Goal: Transaction & Acquisition: Purchase product/service

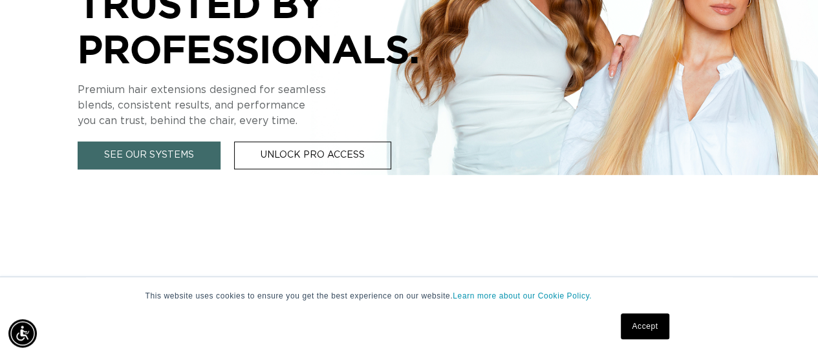
scroll to position [0, 726]
click at [649, 324] on link "Accept" at bounding box center [645, 327] width 48 height 26
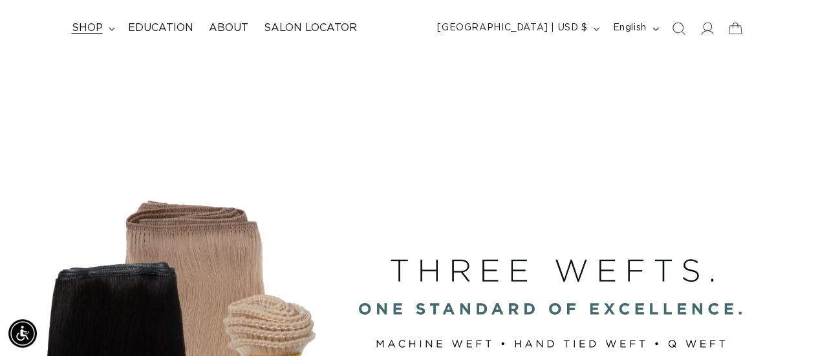
click at [111, 26] on summary "shop" at bounding box center [92, 28] width 56 height 29
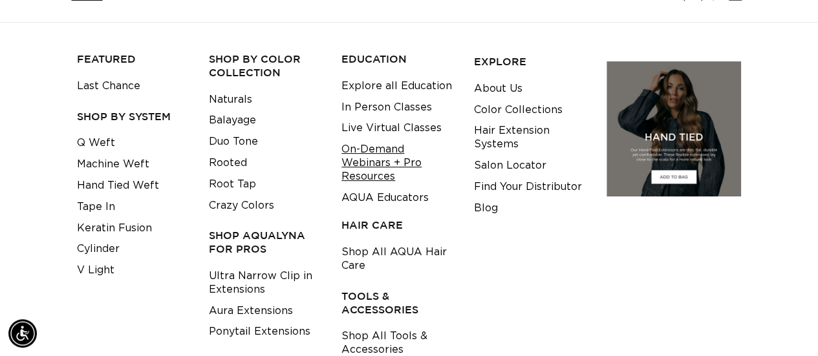
scroll to position [0, 1452]
click at [105, 208] on link "Tape In" at bounding box center [96, 207] width 38 height 21
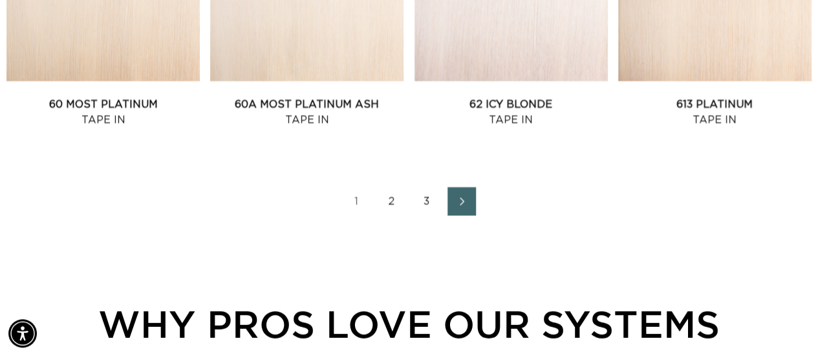
scroll to position [1600, 0]
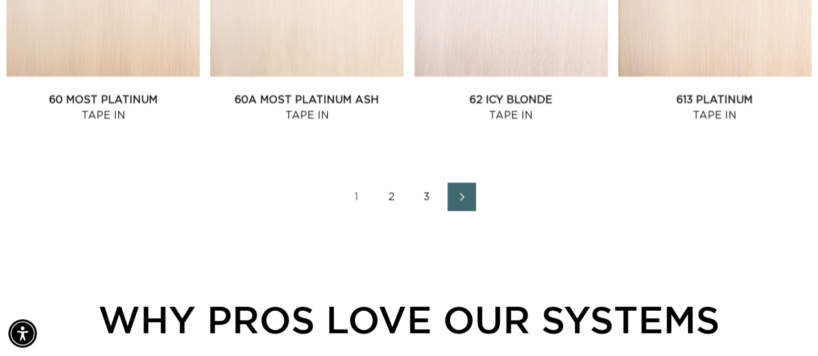
click at [389, 193] on link "2" at bounding box center [392, 197] width 28 height 28
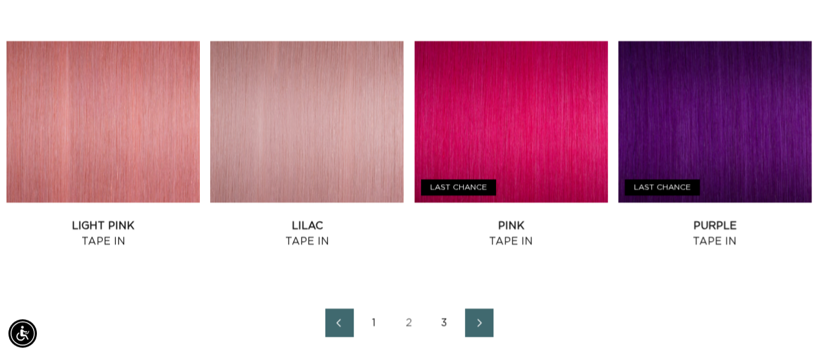
scroll to position [1478, 0]
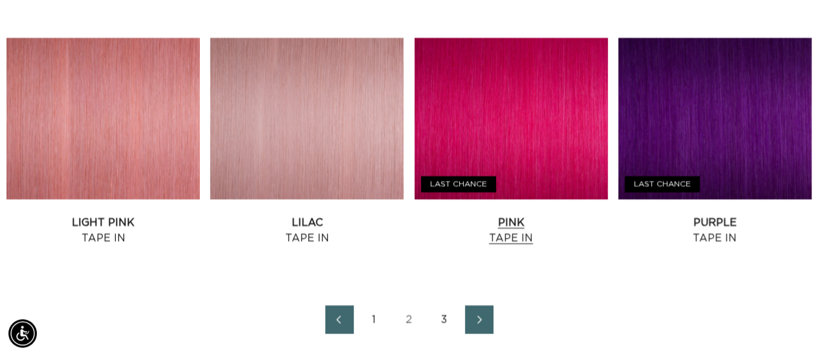
click at [513, 219] on link "Pink Tape In" at bounding box center [511, 230] width 193 height 31
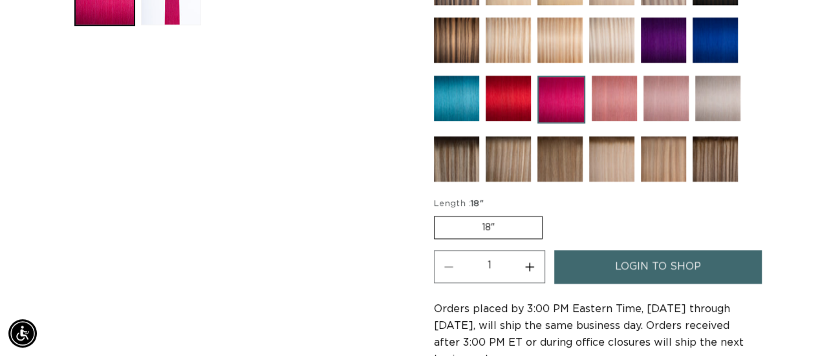
scroll to position [580, 0]
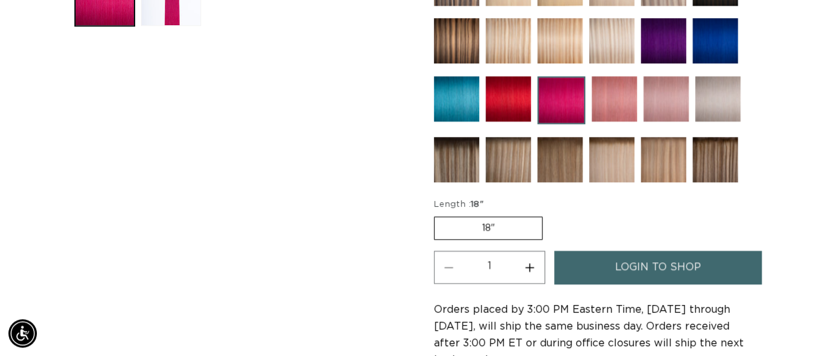
click at [511, 224] on label "18" Variant sold out or unavailable" at bounding box center [488, 228] width 109 height 23
click at [438, 215] on input "18" Variant sold out or unavailable" at bounding box center [437, 214] width 1 height 1
click at [485, 222] on label "18" Variant sold out or unavailable" at bounding box center [488, 228] width 109 height 23
click at [438, 215] on input "18" Variant sold out or unavailable" at bounding box center [437, 214] width 1 height 1
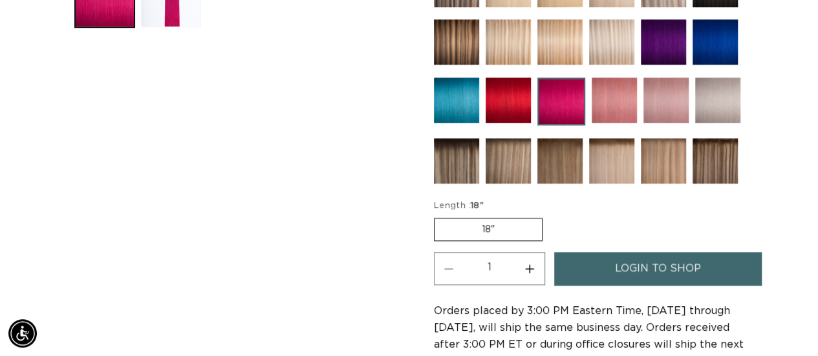
scroll to position [635, 0]
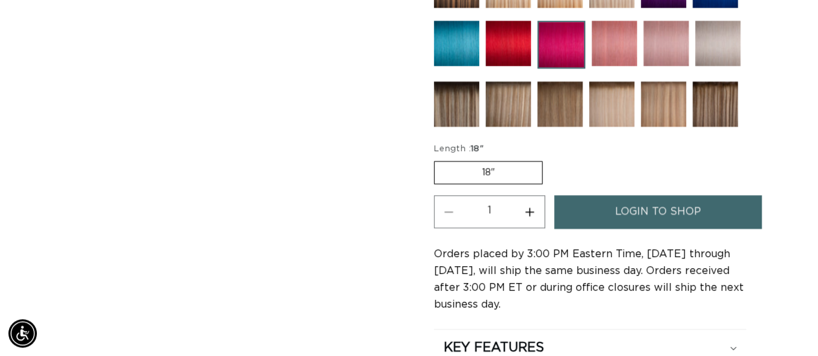
click at [581, 197] on link "login to shop" at bounding box center [658, 211] width 208 height 33
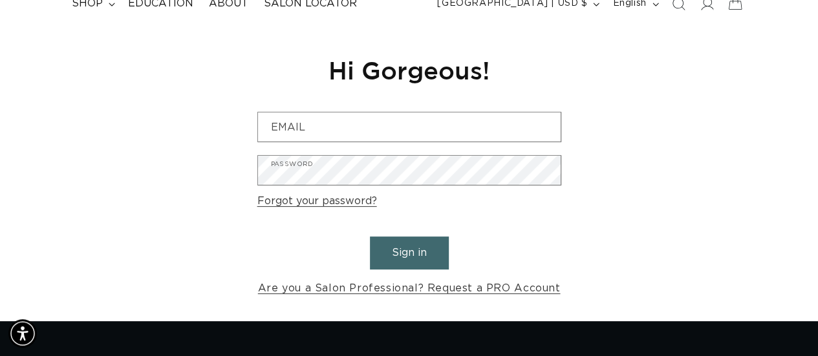
scroll to position [100, 0]
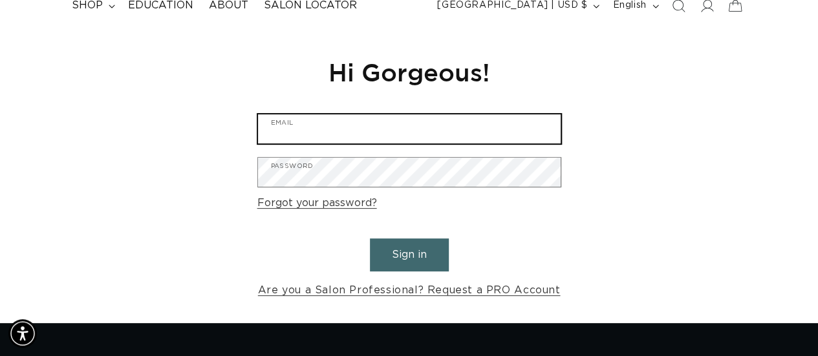
click at [470, 131] on input "Email" at bounding box center [409, 129] width 303 height 29
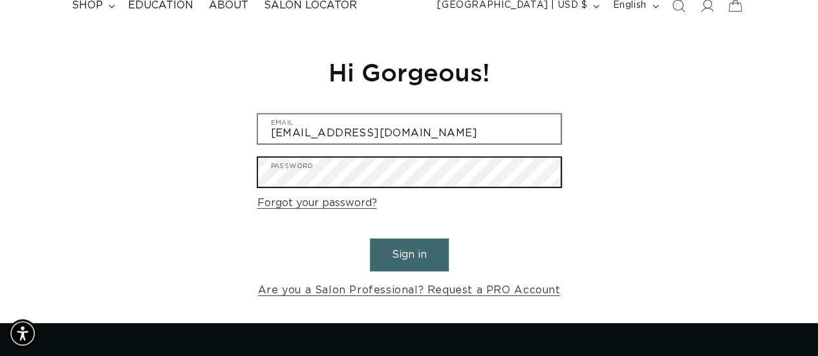
scroll to position [0, 736]
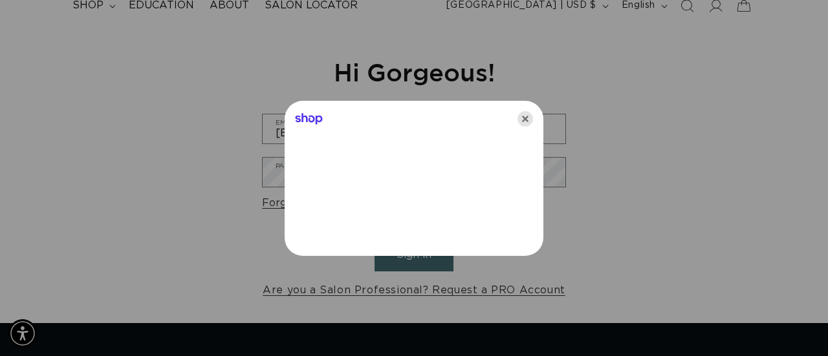
click at [521, 121] on icon "Close" at bounding box center [526, 119] width 16 height 16
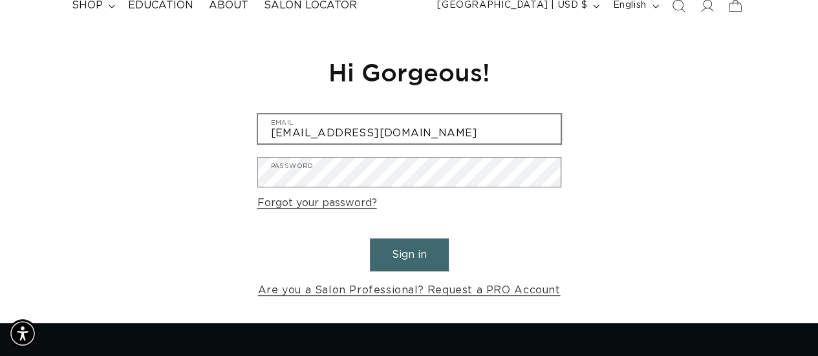
scroll to position [0, 1452]
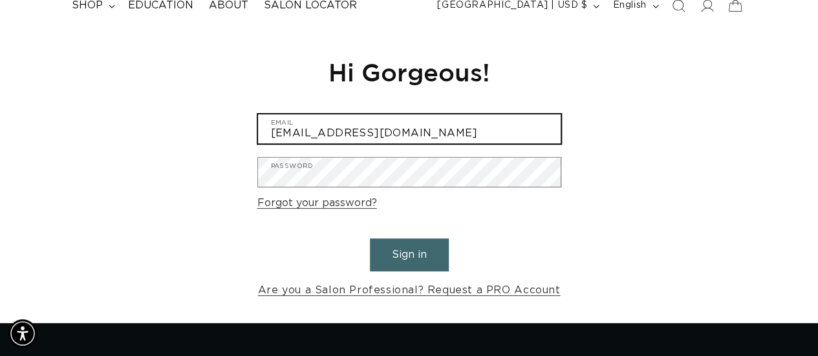
click at [494, 125] on input "[EMAIL_ADDRESS][DOMAIN_NAME]" at bounding box center [409, 129] width 303 height 29
type input "a"
click at [463, 131] on input "Email" at bounding box center [409, 129] width 303 height 29
type input "[EMAIL_ADDRESS][DOMAIN_NAME]"
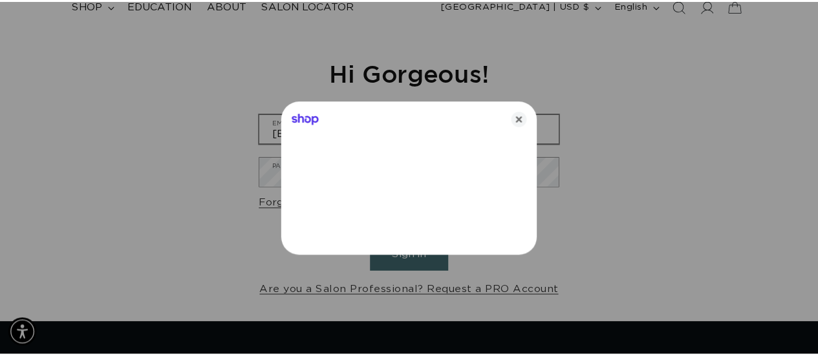
scroll to position [0, 736]
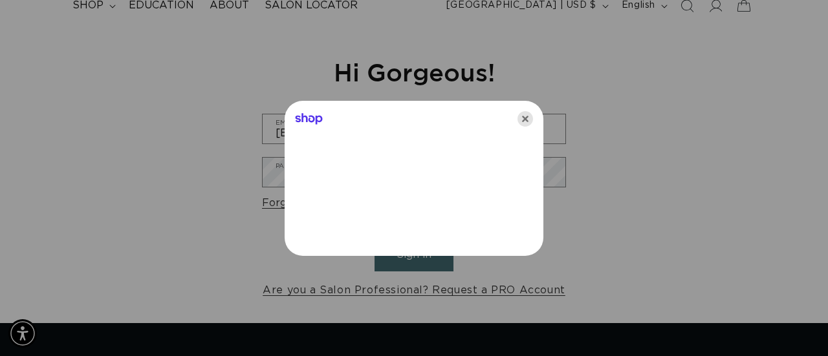
click at [523, 113] on icon "Close" at bounding box center [526, 119] width 16 height 16
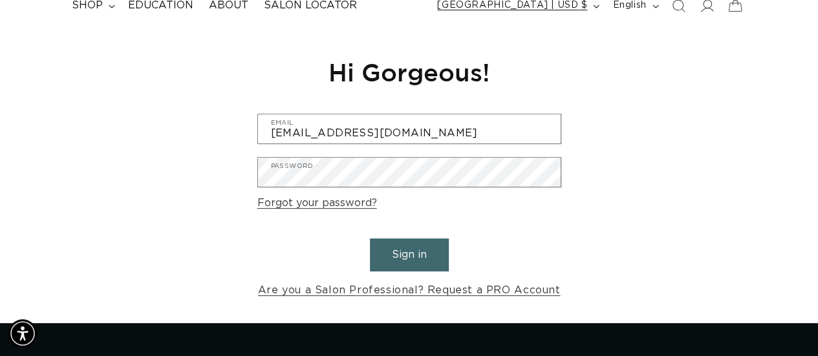
scroll to position [0, 726]
